Goal: Find specific page/section: Find specific page/section

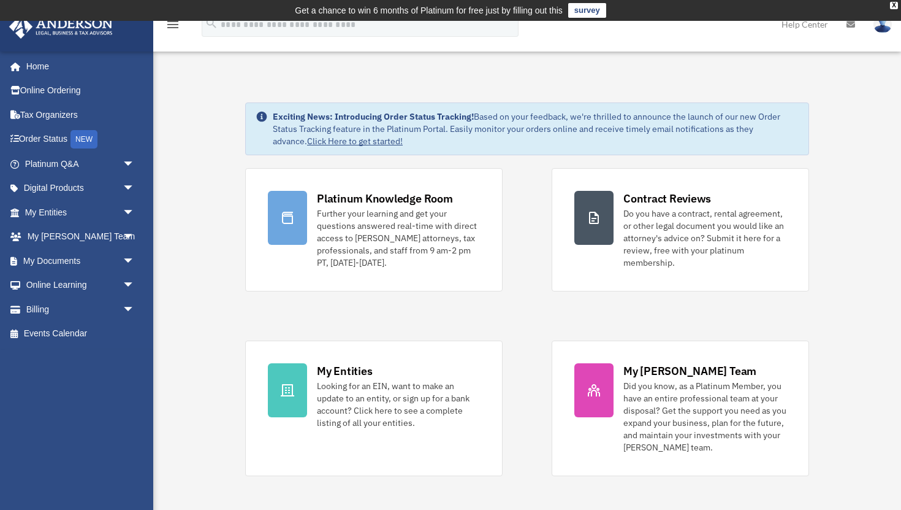
click at [61, 63] on link "Home" at bounding box center [81, 66] width 145 height 25
click at [172, 25] on icon "menu" at bounding box center [173, 24] width 15 height 15
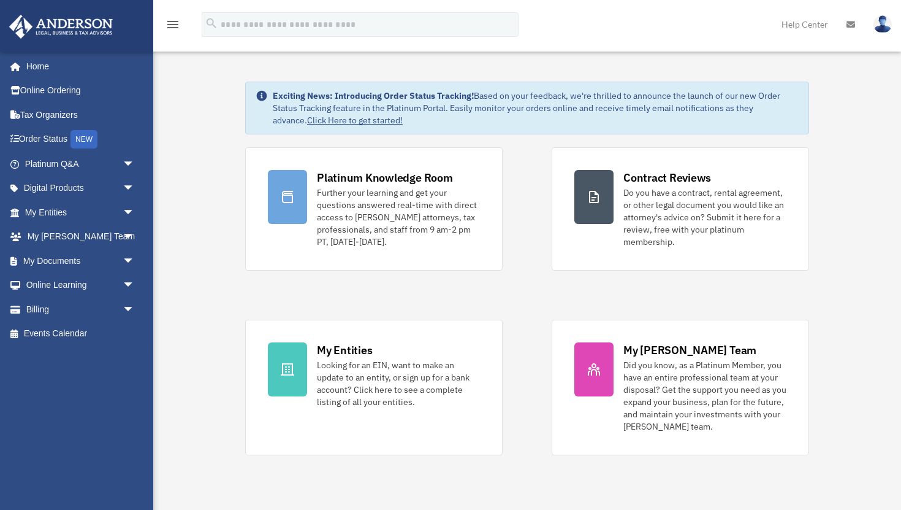
click at [172, 25] on icon "menu" at bounding box center [173, 24] width 15 height 15
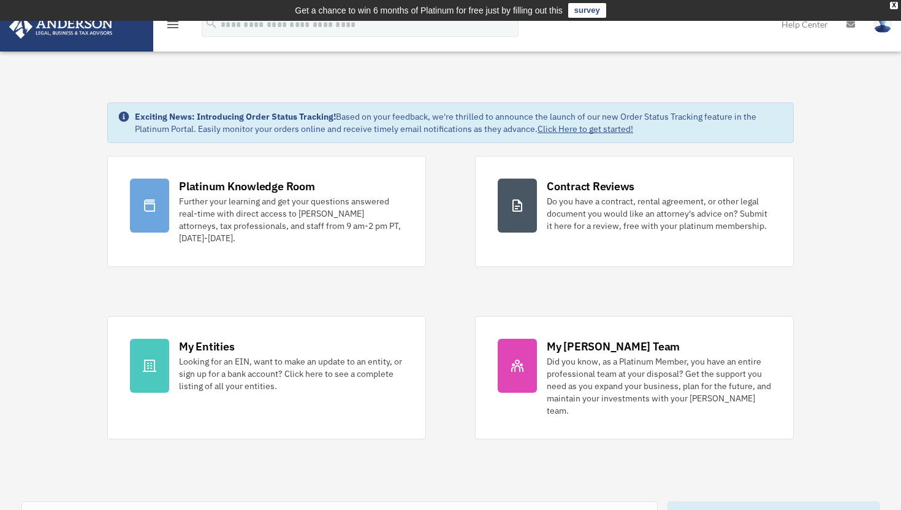
click at [172, 25] on icon "menu" at bounding box center [173, 24] width 15 height 15
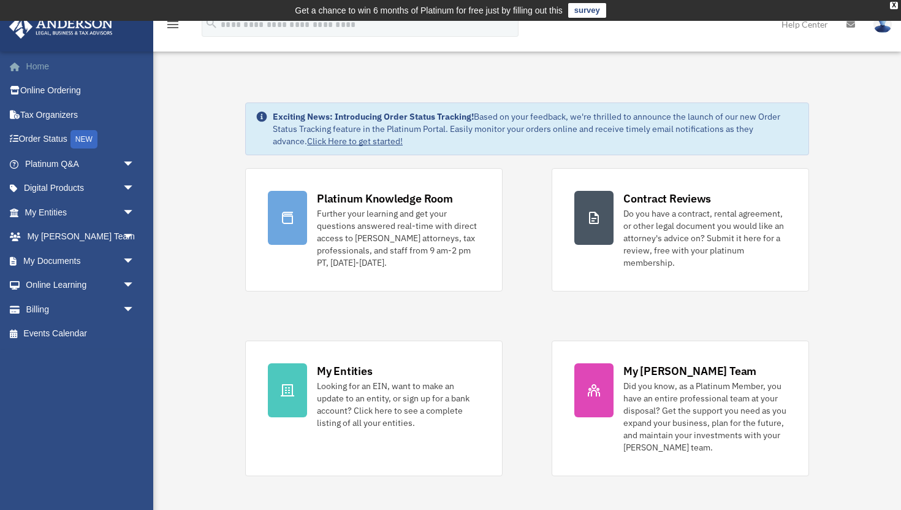
click at [58, 68] on link "Home" at bounding box center [81, 66] width 145 height 25
click at [45, 259] on link "My Documents arrow_drop_down" at bounding box center [81, 260] width 145 height 25
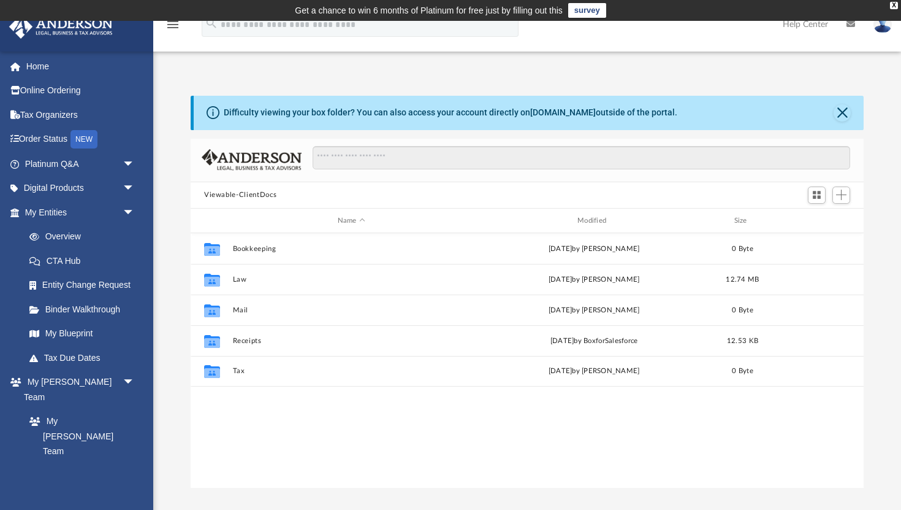
scroll to position [278, 673]
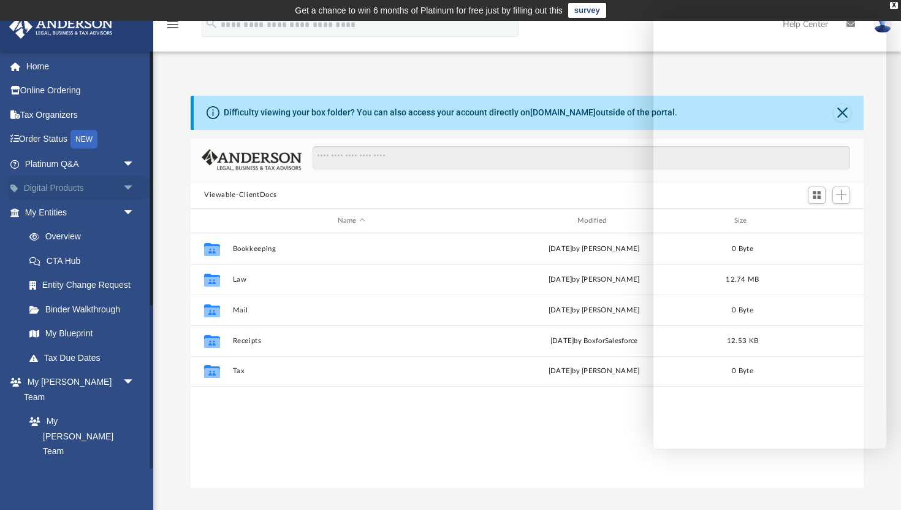
click at [125, 185] on span "arrow_drop_down" at bounding box center [135, 188] width 25 height 25
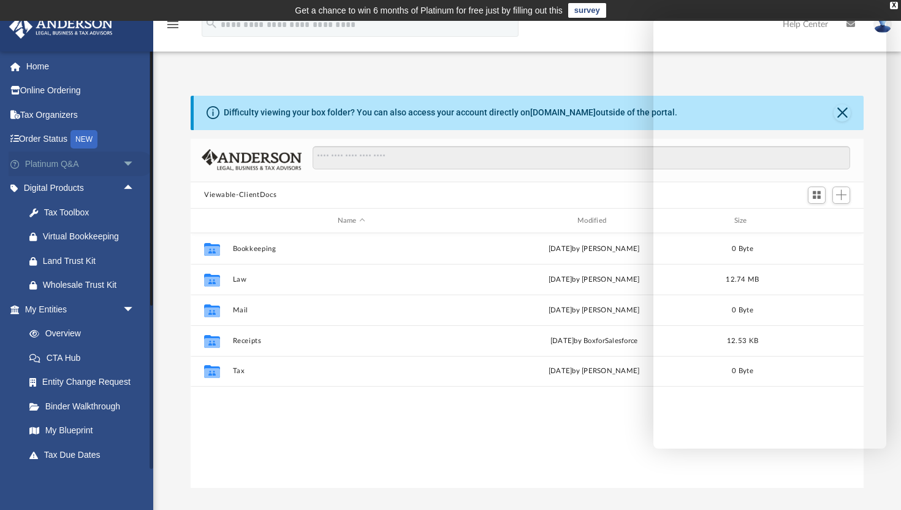
click at [131, 158] on span "arrow_drop_down" at bounding box center [135, 163] width 25 height 25
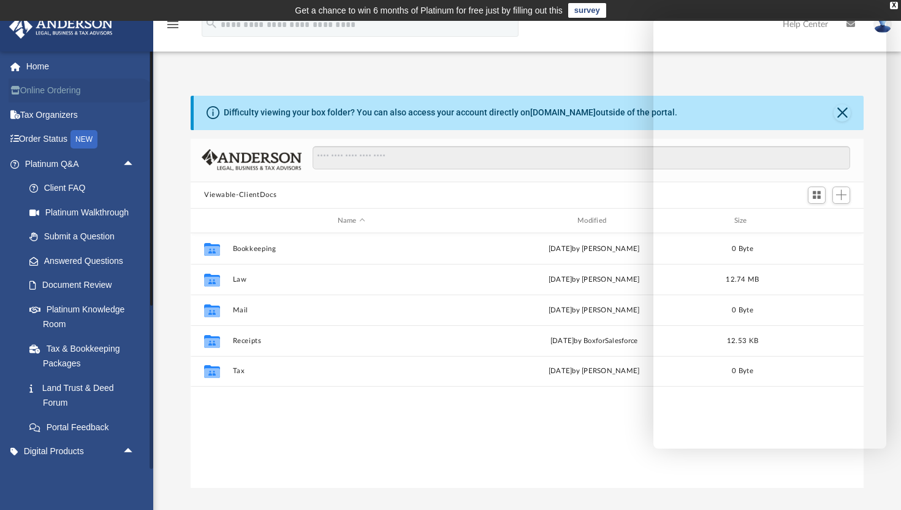
click at [57, 85] on link "Online Ordering" at bounding box center [81, 90] width 145 height 25
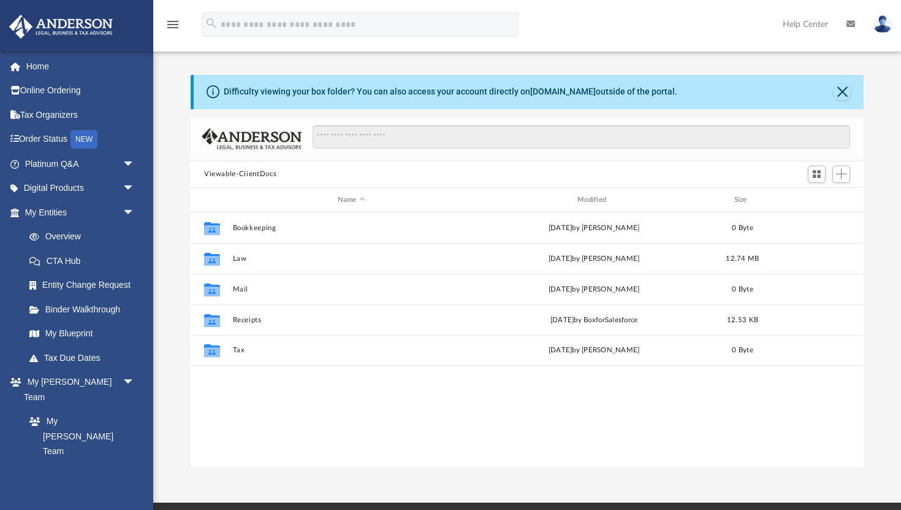
scroll to position [278, 673]
